Goal: Task Accomplishment & Management: Manage account settings

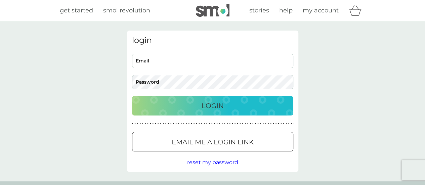
type input "[EMAIL_ADDRESS][DOMAIN_NAME]"
click at [214, 98] on button "Login" at bounding box center [212, 105] width 161 height 19
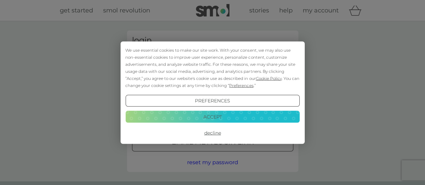
click at [214, 119] on button "Accept" at bounding box center [212, 117] width 174 height 12
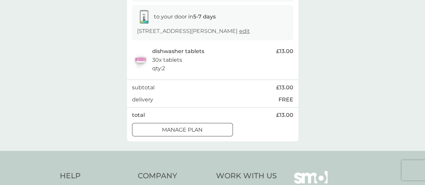
scroll to position [112, 0]
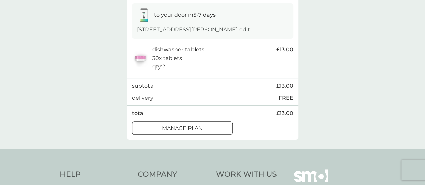
click at [191, 129] on div at bounding box center [182, 128] width 24 height 7
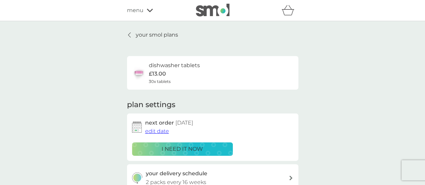
click at [159, 133] on span "edit date" at bounding box center [157, 131] width 24 height 6
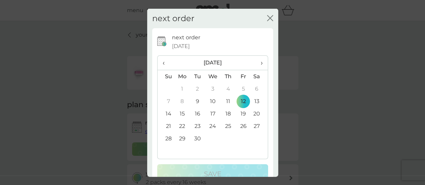
click at [256, 64] on span "›" at bounding box center [259, 63] width 7 height 14
click at [241, 137] on td "31" at bounding box center [243, 138] width 15 height 12
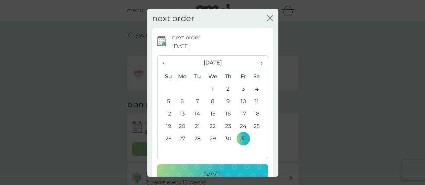
scroll to position [16, 0]
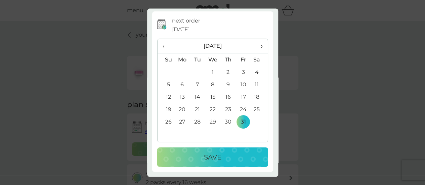
click at [221, 156] on div "Save" at bounding box center [212, 157] width 97 height 11
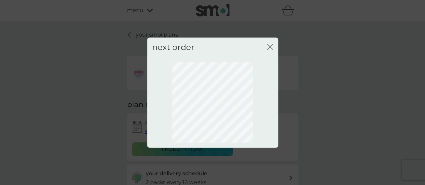
scroll to position [0, 0]
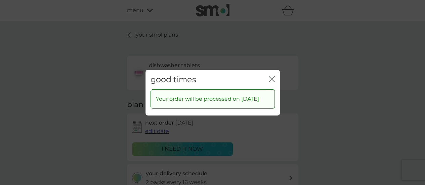
click at [271, 76] on icon "close" at bounding box center [272, 79] width 6 height 6
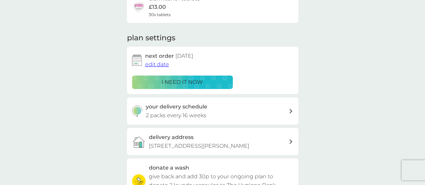
scroll to position [68, 0]
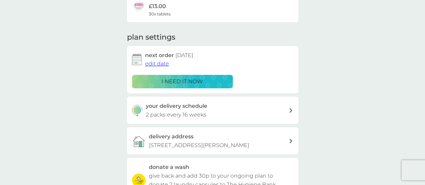
click at [213, 113] on div "your delivery schedule 2 packs every 16 weeks" at bounding box center [217, 110] width 143 height 17
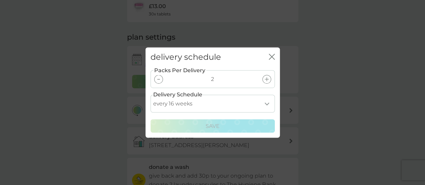
click at [222, 101] on select "every 1 week every 2 weeks every 3 weeks every 4 weeks every 5 weeks every 6 we…" at bounding box center [213, 104] width 124 height 18
select select "119"
click at [151, 95] on select "every 1 week every 2 weeks every 3 weeks every 4 weeks every 5 weeks every 6 we…" at bounding box center [213, 104] width 124 height 18
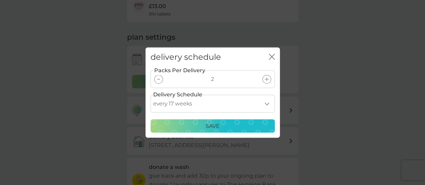
click at [209, 126] on p "Save" at bounding box center [213, 126] width 14 height 9
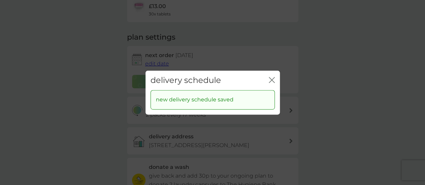
click at [274, 80] on icon "close" at bounding box center [272, 80] width 6 height 6
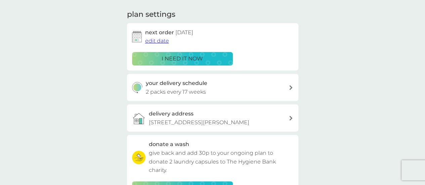
scroll to position [0, 0]
